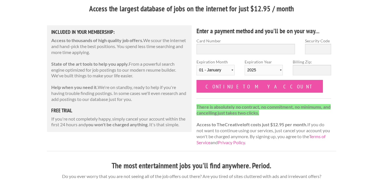
scroll to position [60, 0]
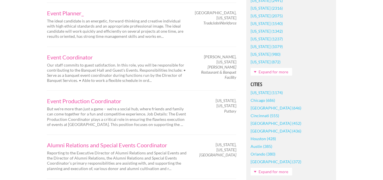
scroll to position [413, 0]
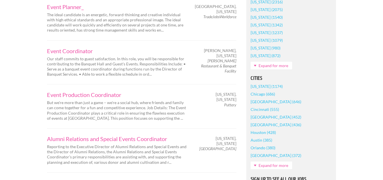
click at [265, 87] on link "New York (1174)" at bounding box center [267, 87] width 32 height 8
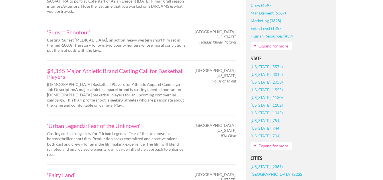
scroll to position [310, 0]
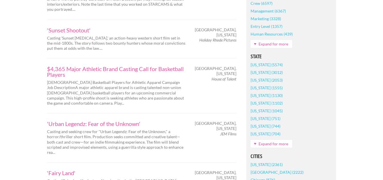
click at [262, 76] on link "[US_STATE] (3012)" at bounding box center [267, 73] width 32 height 8
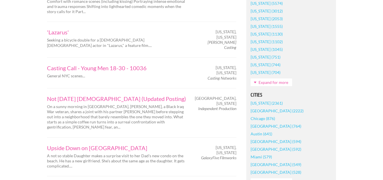
scroll to position [403, 0]
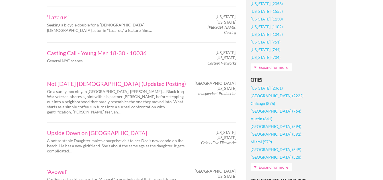
click at [267, 84] on link "[US_STATE] (2361)" at bounding box center [267, 88] width 32 height 8
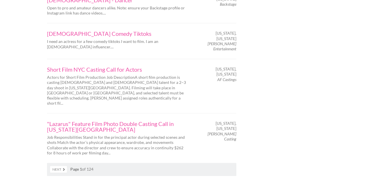
scroll to position [894, 0]
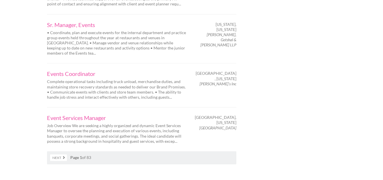
scroll to position [951, 0]
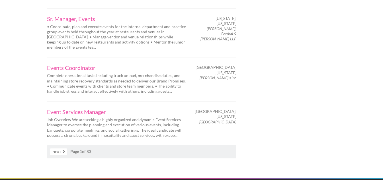
click at [61, 149] on link "Next" at bounding box center [58, 152] width 17 height 7
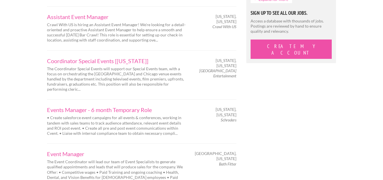
scroll to position [583, 0]
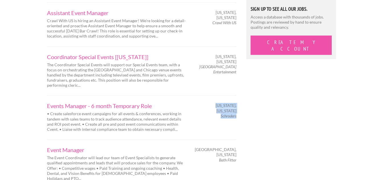
drag, startPoint x: 220, startPoint y: 112, endPoint x: 236, endPoint y: 112, distance: 16.5
click at [236, 112] on div "New York, New York Schroders" at bounding box center [217, 111] width 50 height 16
click at [236, 114] on em "Schroders" at bounding box center [229, 116] width 16 height 5
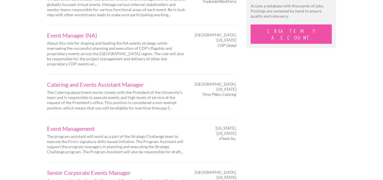
scroll to position [596, 0]
